Goal: Task Accomplishment & Management: Use online tool/utility

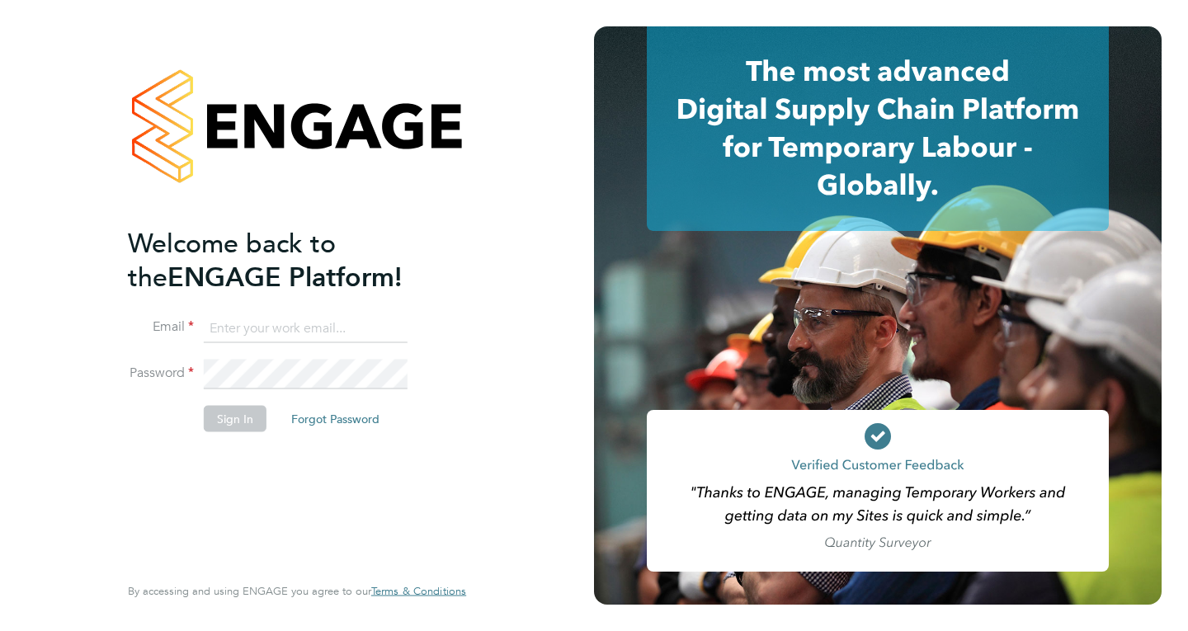
type input "mail@karljans.com"
click at [230, 418] on button "Sign In" at bounding box center [235, 418] width 63 height 26
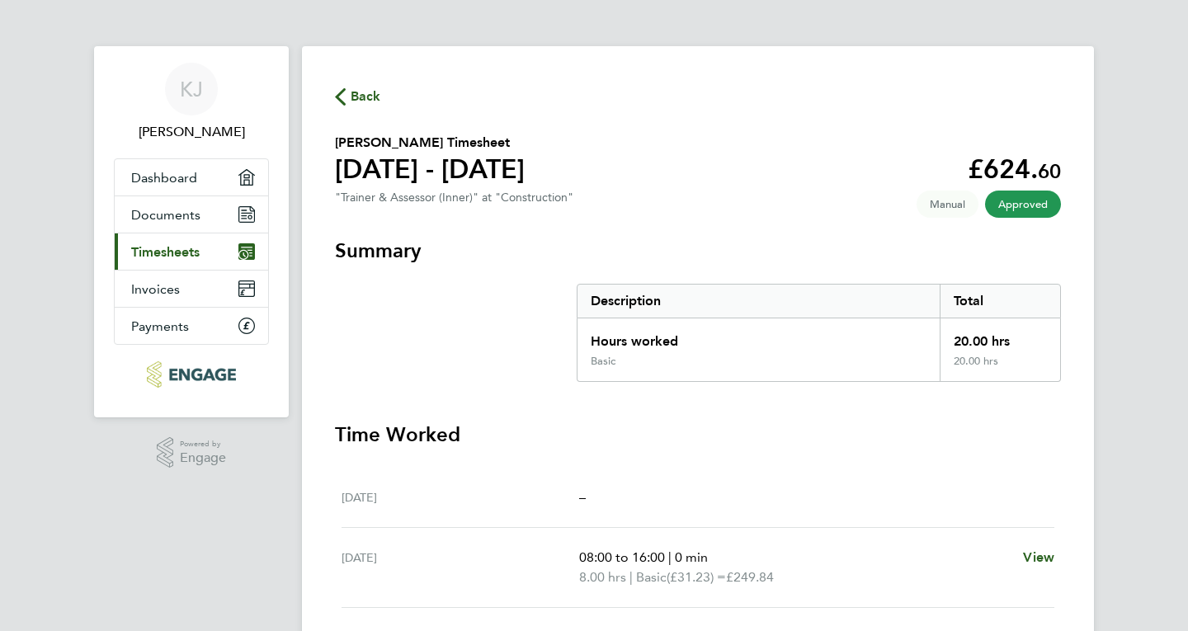
click at [159, 250] on span "Timesheets" at bounding box center [165, 252] width 68 height 16
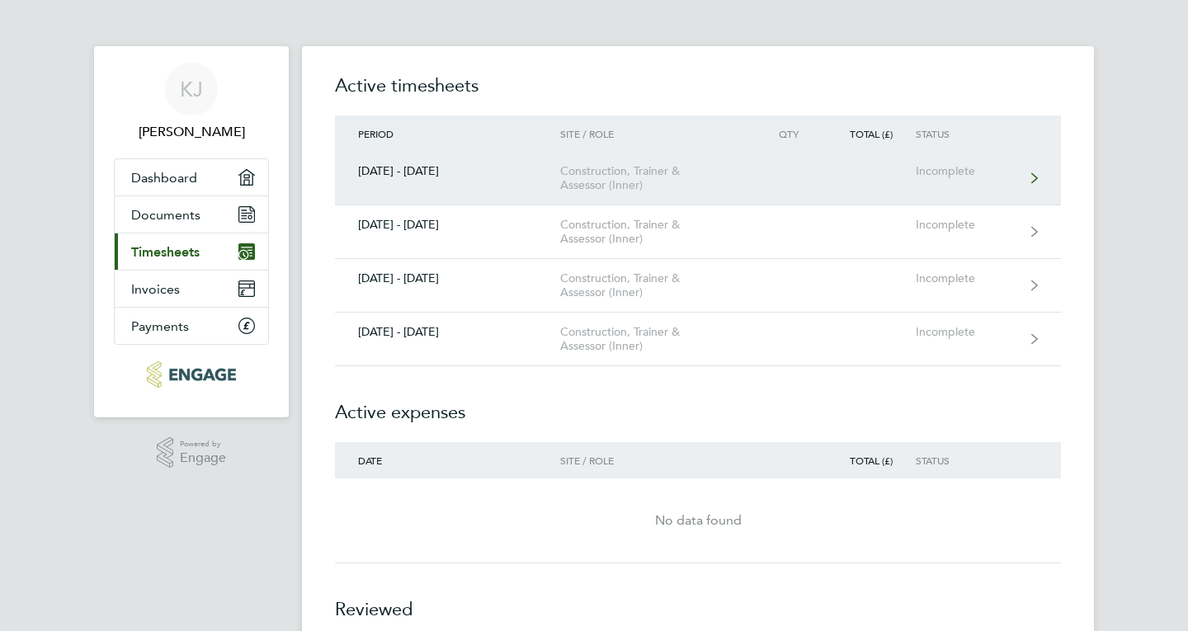
click at [1035, 179] on icon at bounding box center [1034, 178] width 7 height 10
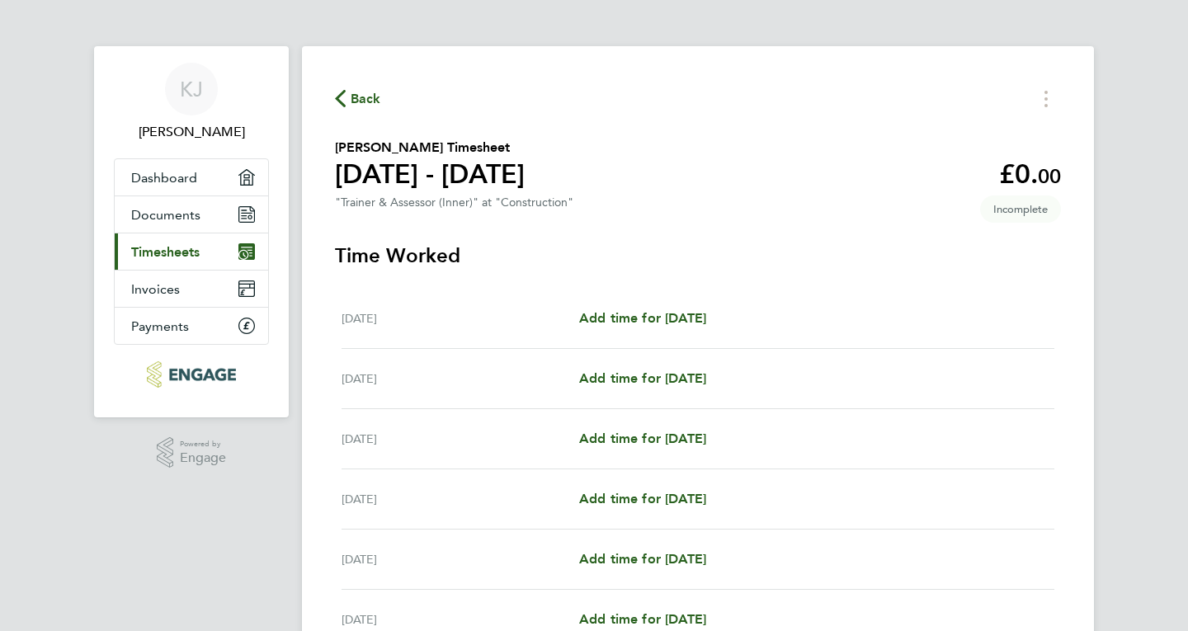
click at [178, 257] on span "Timesheets" at bounding box center [165, 252] width 68 height 16
